Goal: Information Seeking & Learning: Learn about a topic

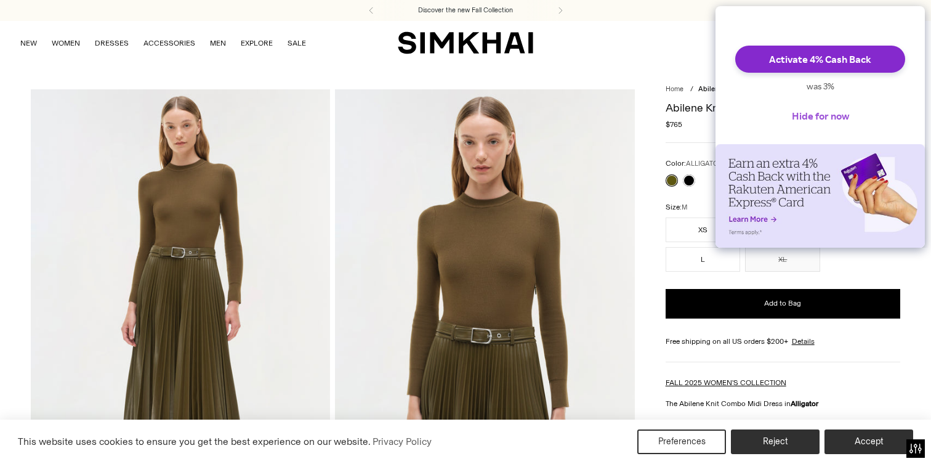
click at [808, 129] on button "Hide for now" at bounding box center [820, 115] width 77 height 27
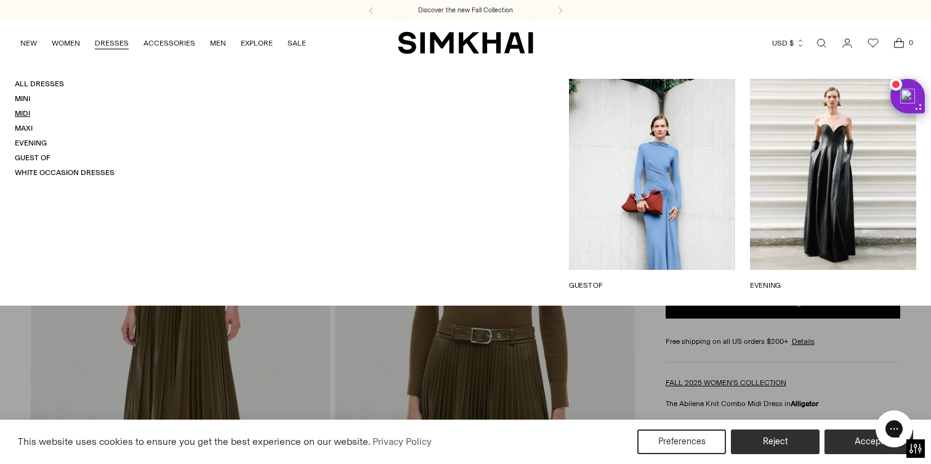
click at [25, 113] on link "Midi" at bounding box center [22, 113] width 15 height 9
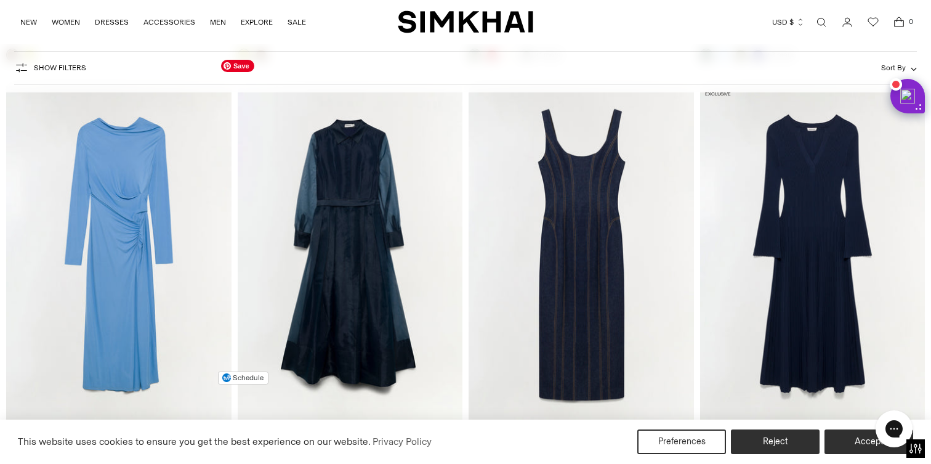
scroll to position [4094, 0]
click at [0, 0] on img "Montgomery Dress" at bounding box center [0, 0] width 0 height 0
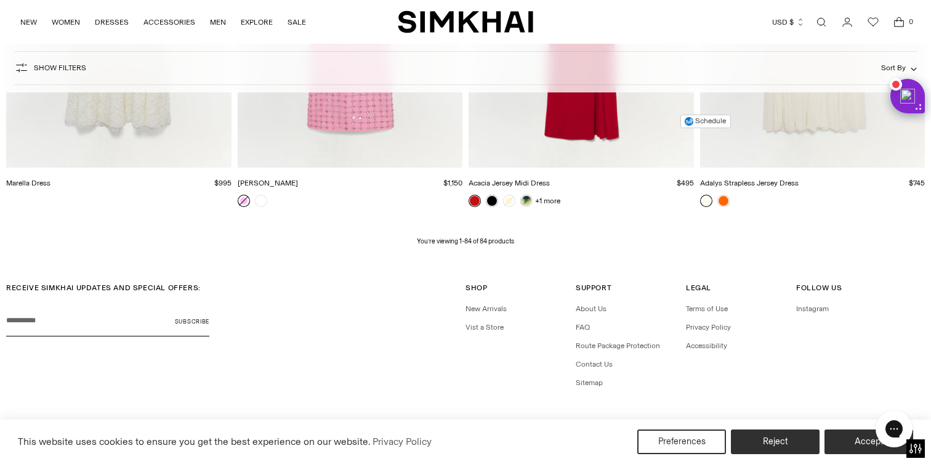
scroll to position [8377, 0]
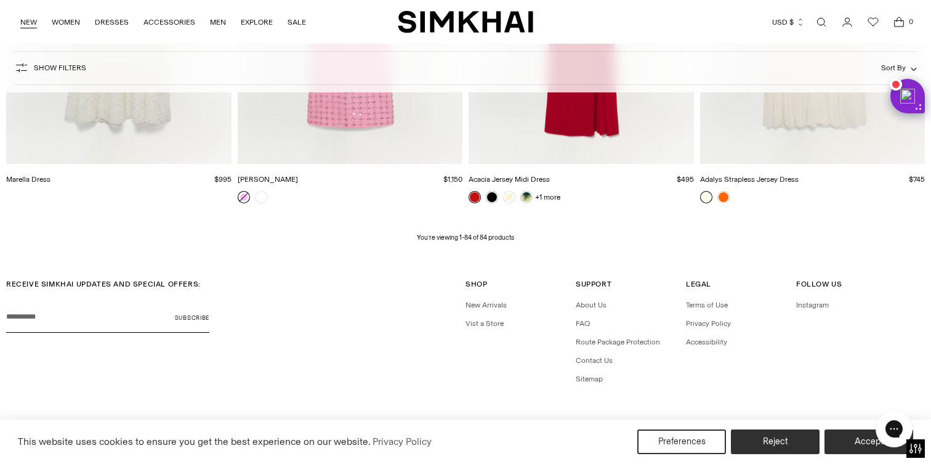
click at [25, 22] on link "NEW" at bounding box center [28, 22] width 17 height 27
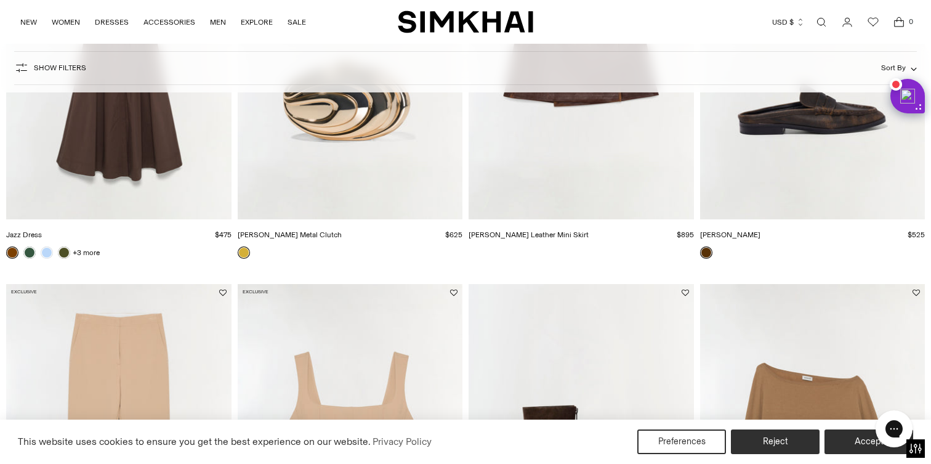
scroll to position [1500, 0]
